Goal: Information Seeking & Learning: Learn about a topic

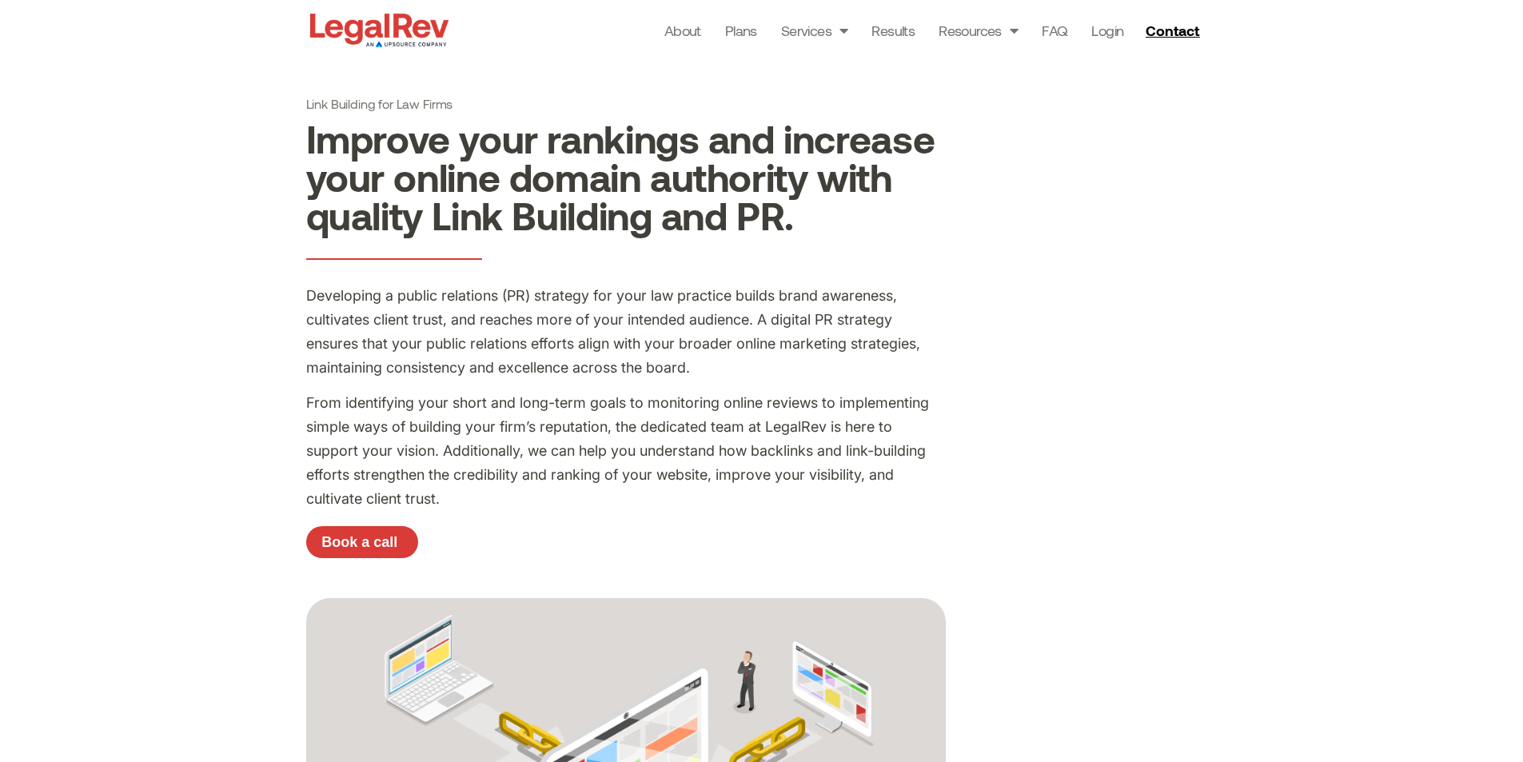
drag, startPoint x: 292, startPoint y: 250, endPoint x: 301, endPoint y: 86, distance: 164.2
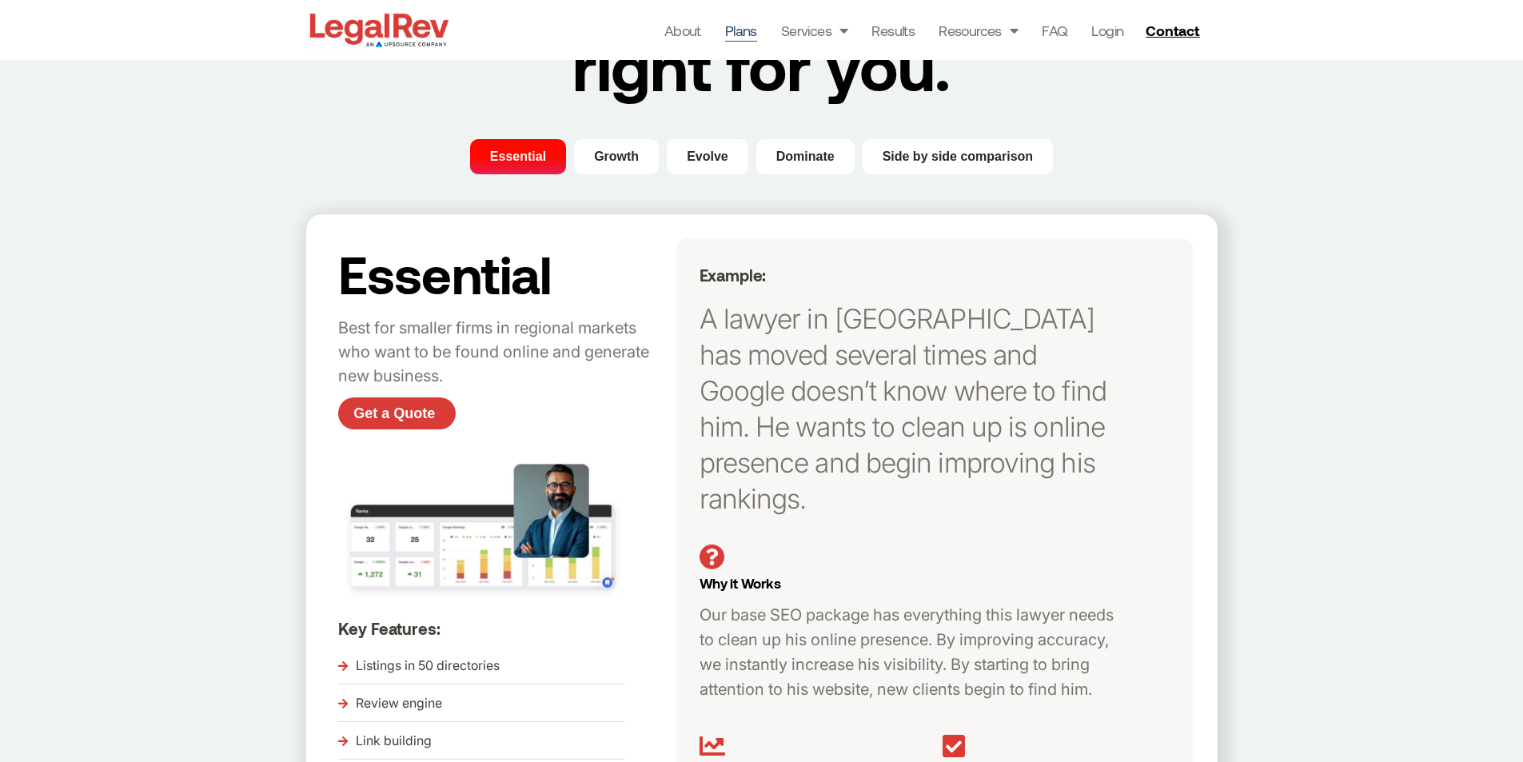
scroll to position [186, 0]
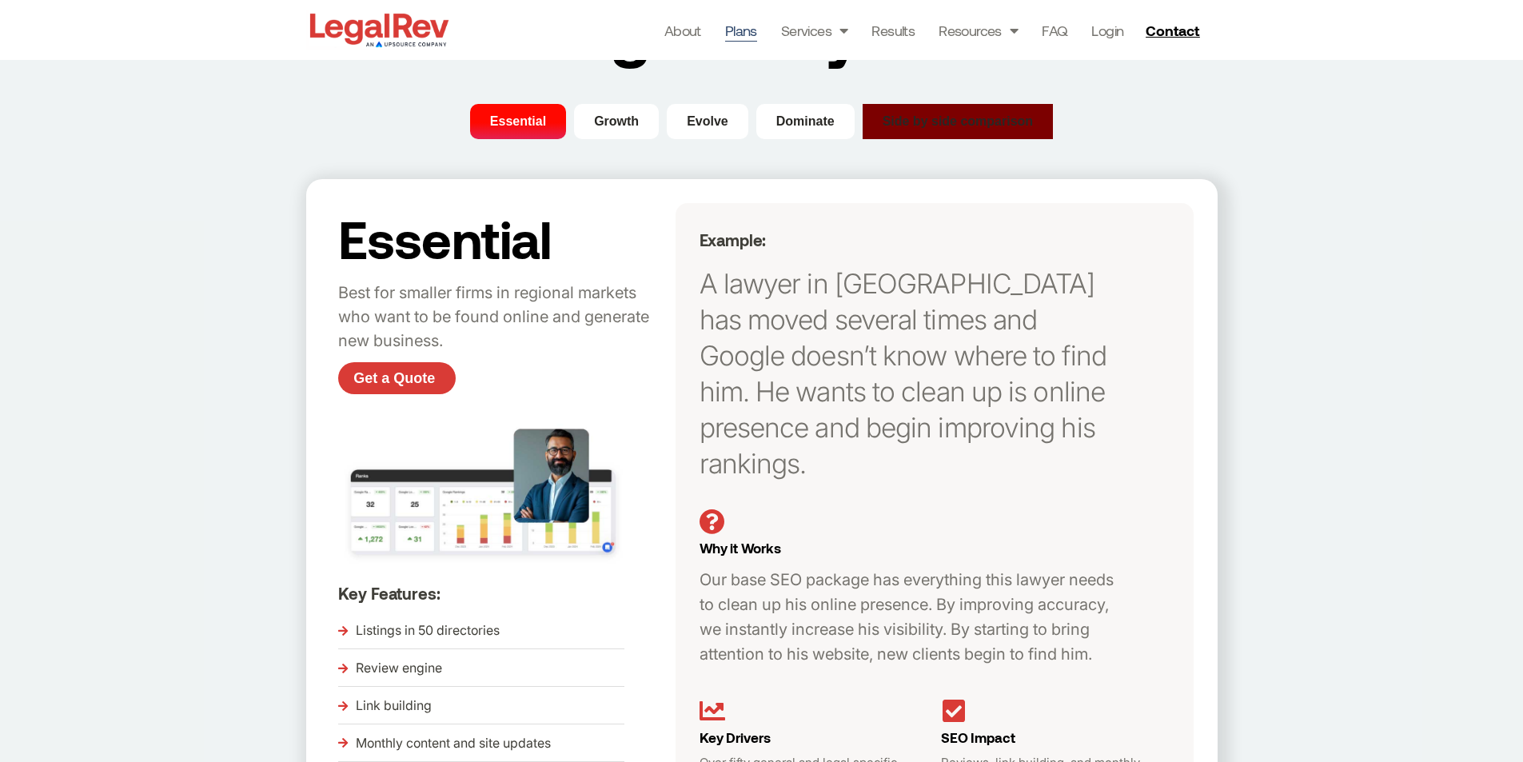
click at [909, 118] on span "Side by side comparison" at bounding box center [958, 121] width 151 height 19
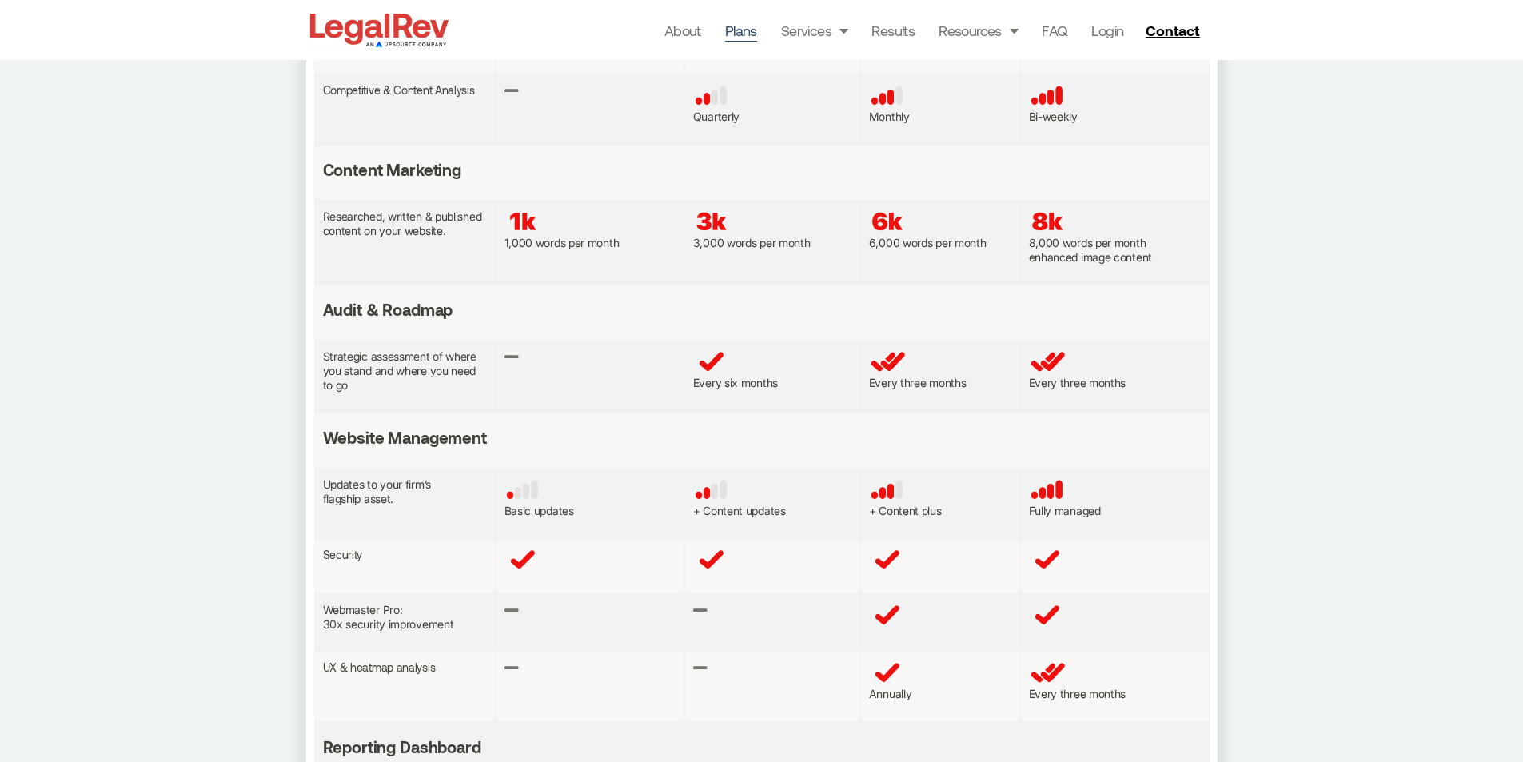
scroll to position [1306, 0]
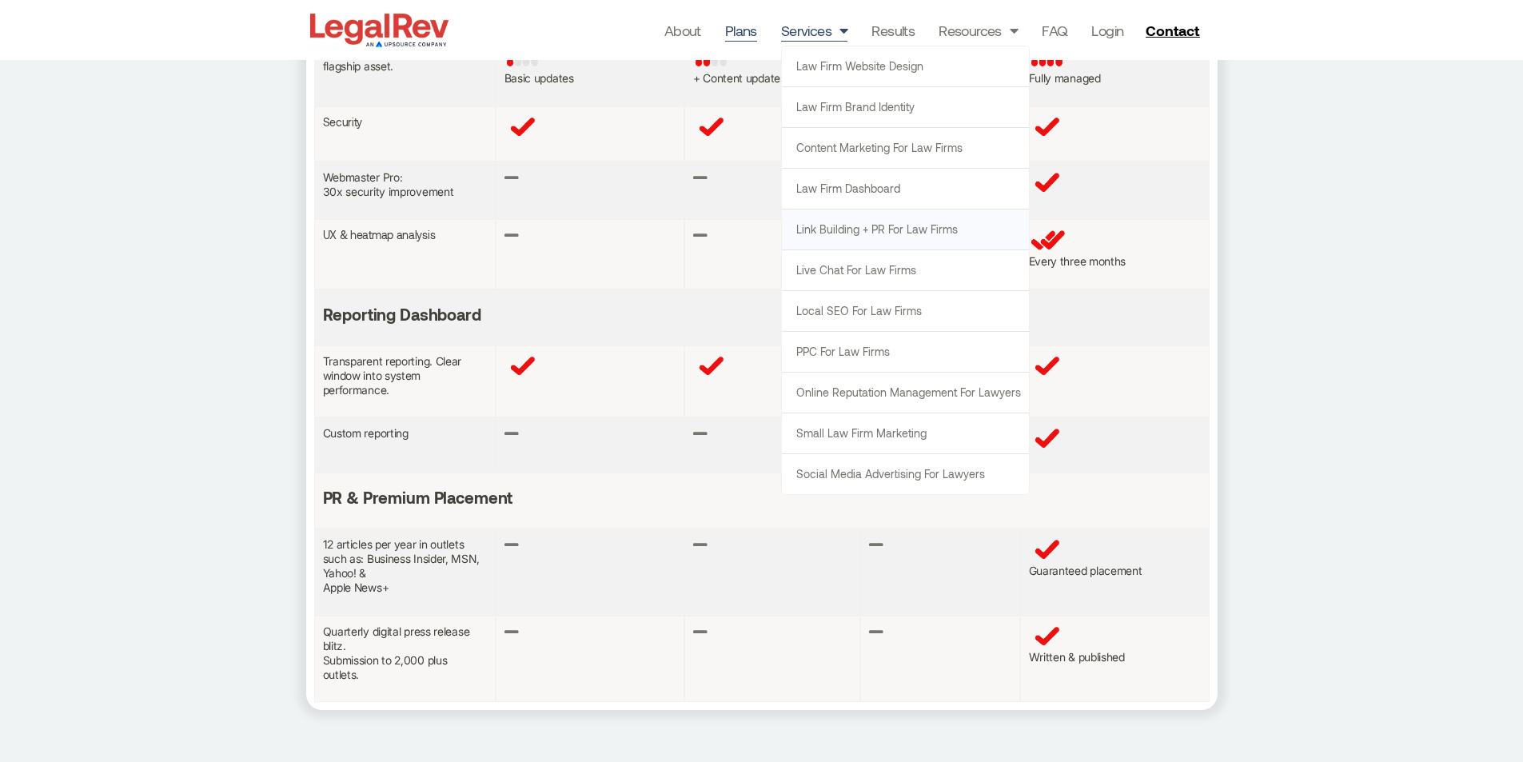
click at [835, 224] on link "Link Building + PR for Law Firms" at bounding box center [905, 229] width 247 height 40
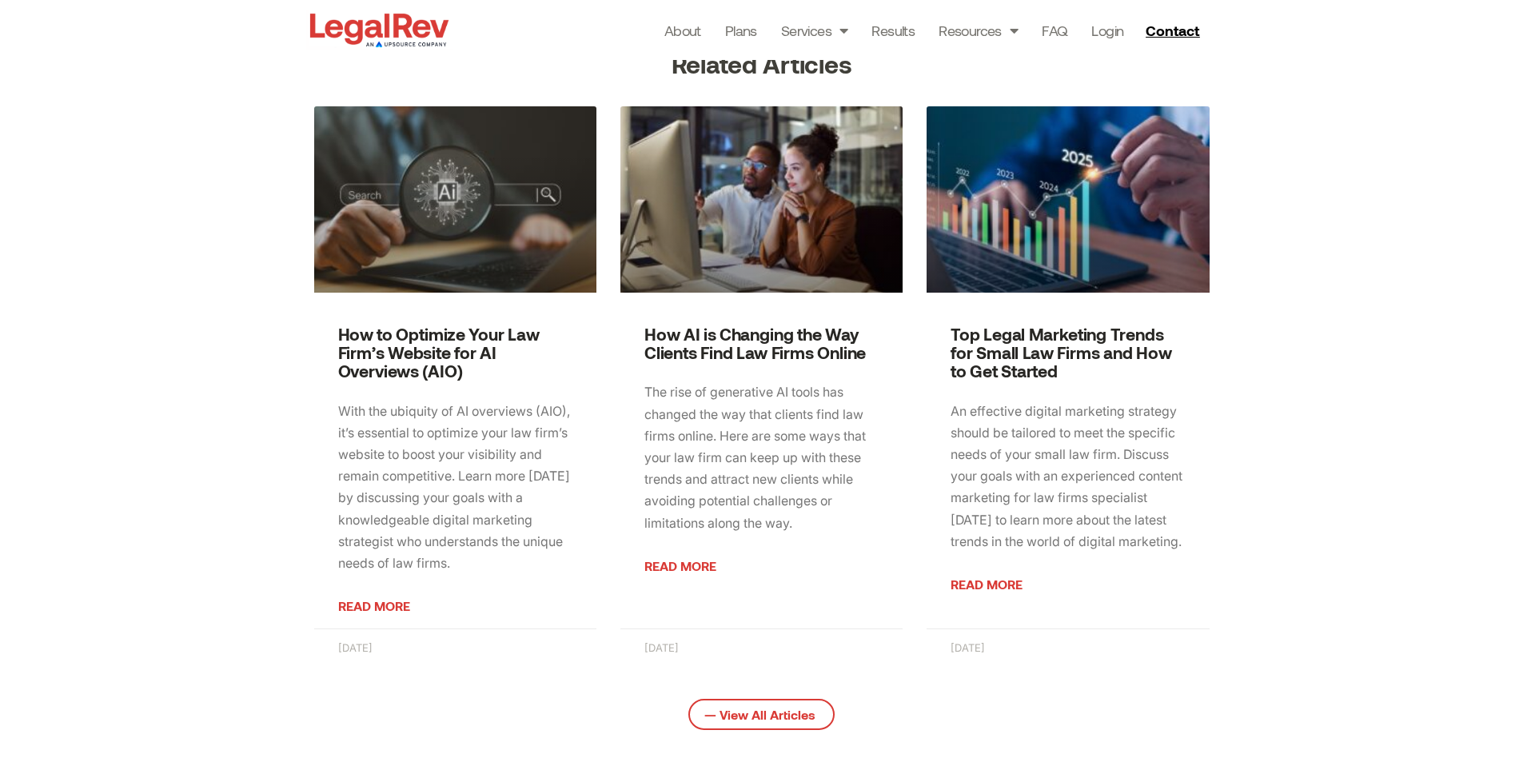
scroll to position [1119, 0]
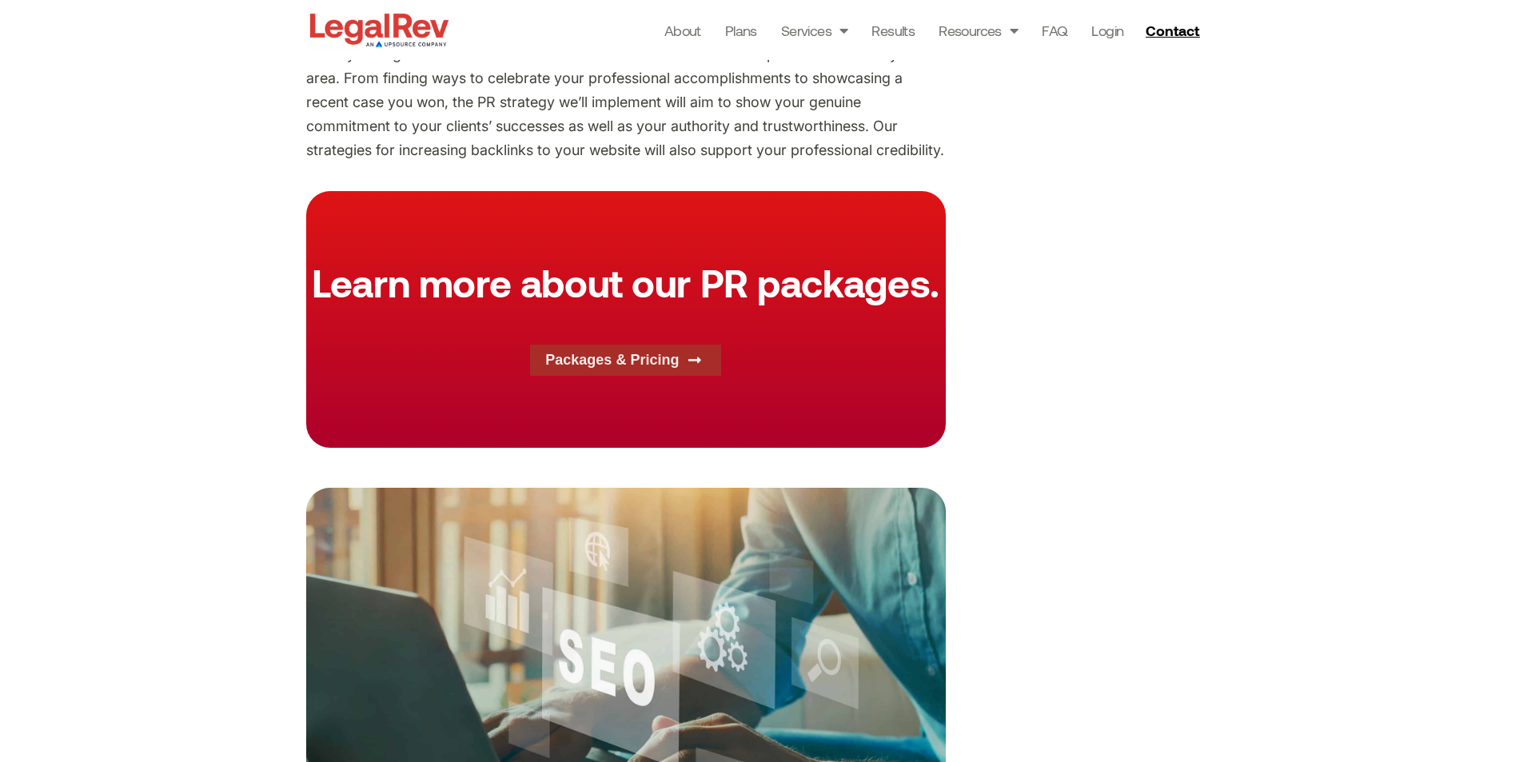
click at [600, 363] on span "Packages & Pricing" at bounding box center [612, 360] width 134 height 14
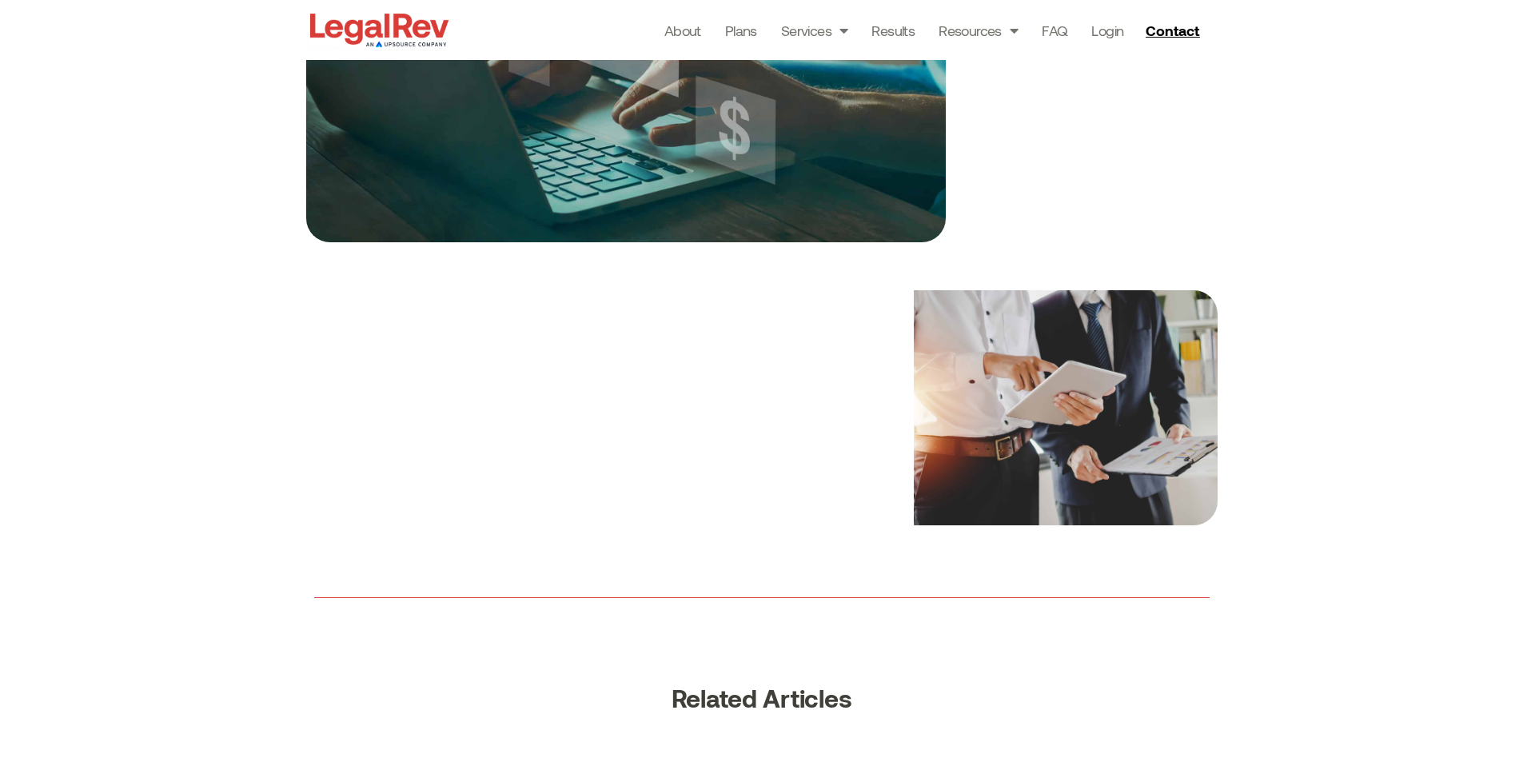
scroll to position [3358, 0]
